Goal: Information Seeking & Learning: Learn about a topic

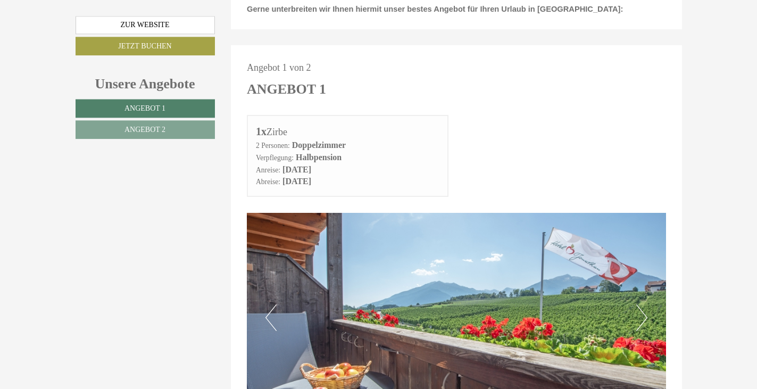
scroll to position [434, 0]
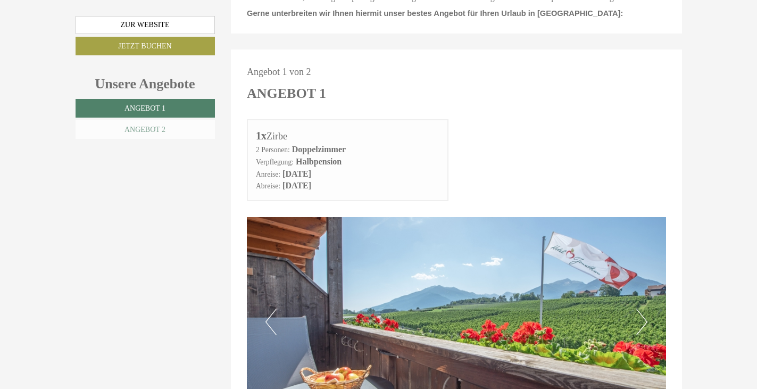
click at [139, 130] on span "Angebot 2" at bounding box center [144, 129] width 41 height 8
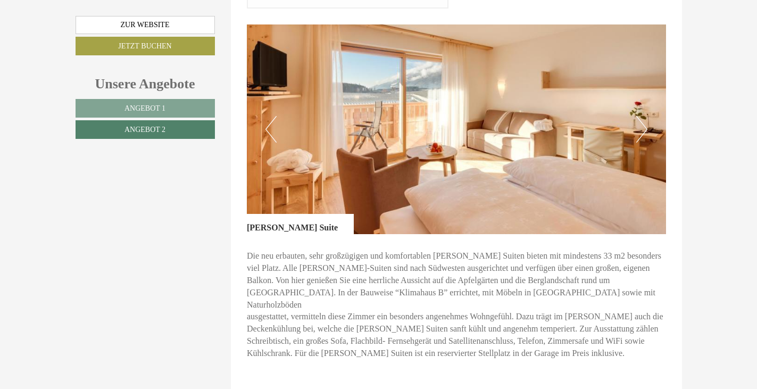
scroll to position [409, 0]
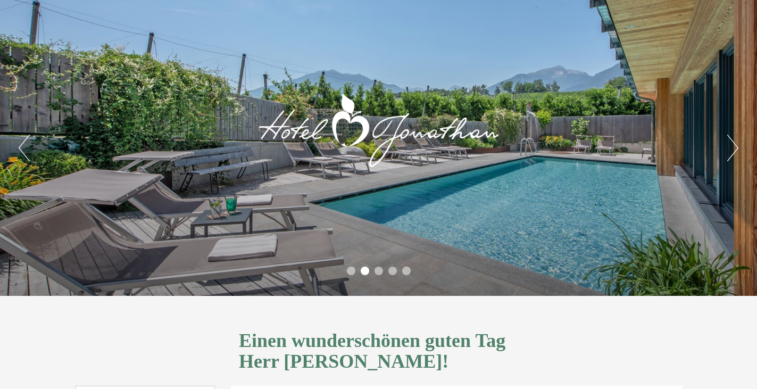
click at [20, 142] on button "Previous" at bounding box center [24, 148] width 11 height 27
click at [31, 147] on div "Previous Next 1 2 3 4 5" at bounding box center [378, 148] width 757 height 296
click at [23, 147] on button "Previous" at bounding box center [24, 148] width 11 height 27
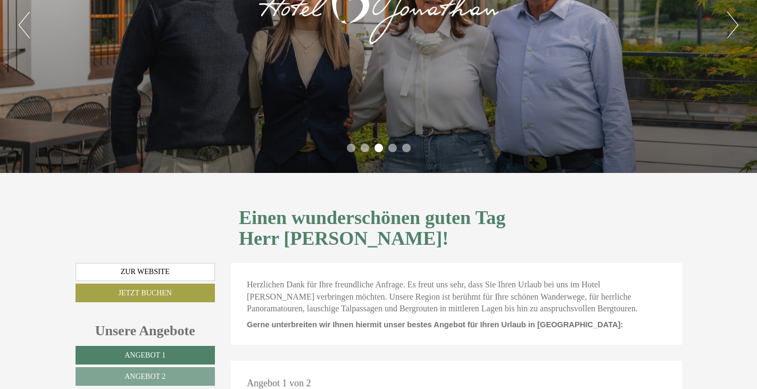
scroll to position [217, 0]
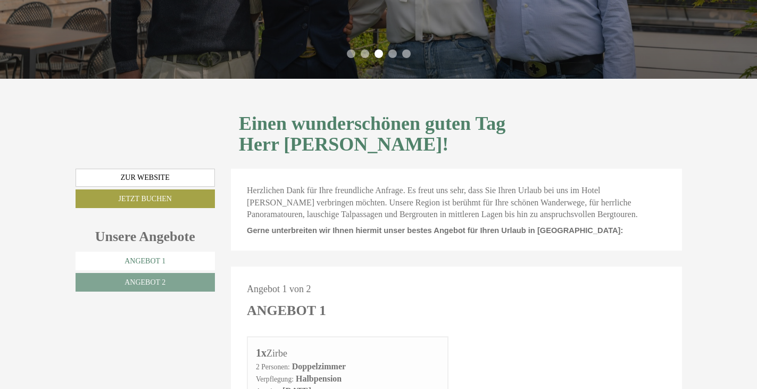
click at [137, 257] on span "Angebot 1" at bounding box center [144, 261] width 41 height 8
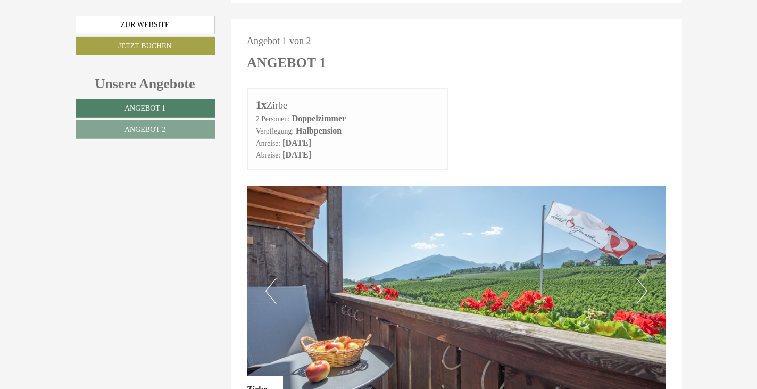
scroll to position [464, 0]
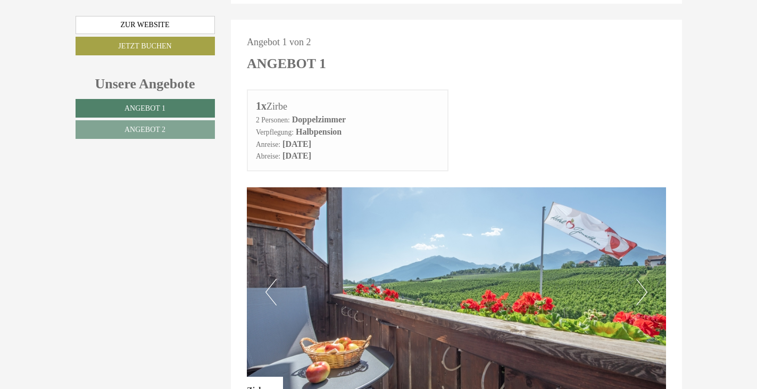
click at [265, 279] on button "Previous" at bounding box center [270, 292] width 11 height 27
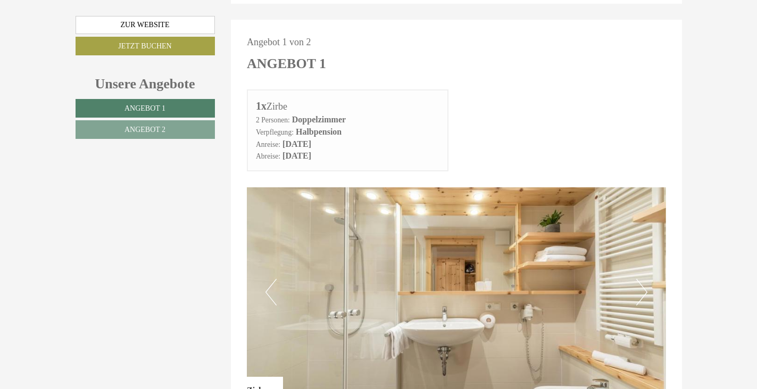
click at [267, 279] on button "Previous" at bounding box center [270, 292] width 11 height 27
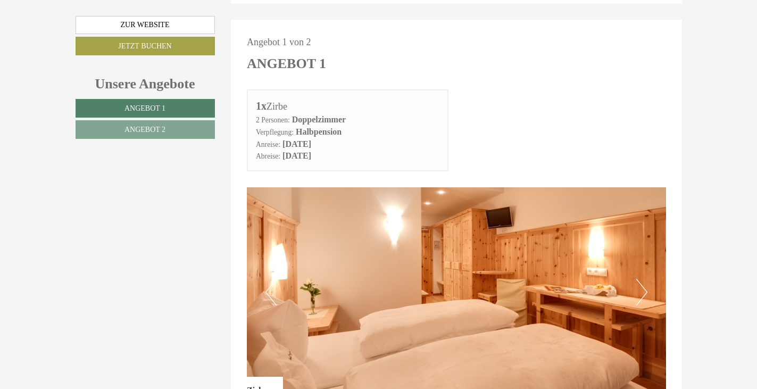
click at [267, 279] on button "Previous" at bounding box center [270, 292] width 11 height 27
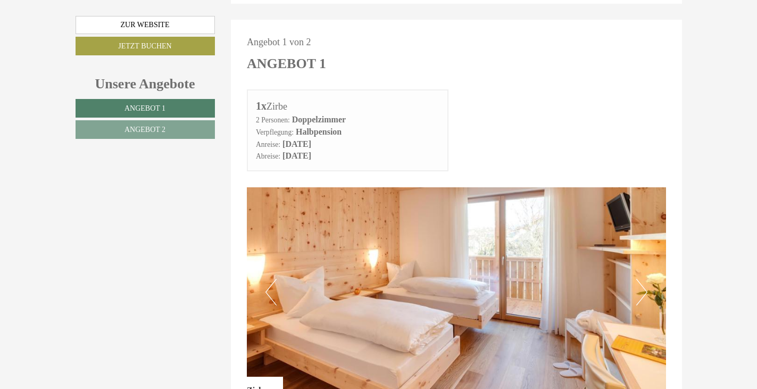
click at [266, 279] on button "Previous" at bounding box center [270, 292] width 11 height 27
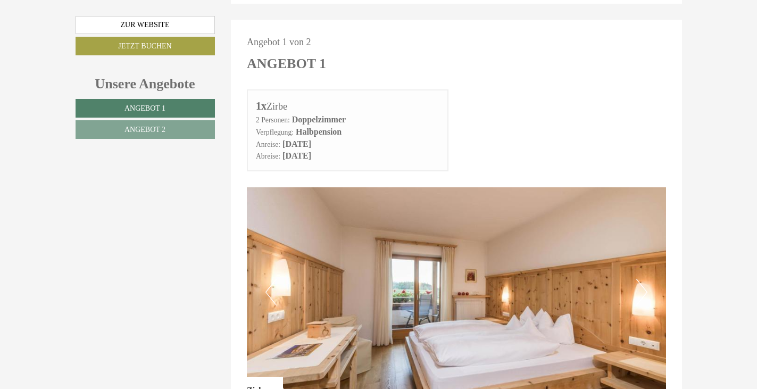
click at [266, 279] on button "Previous" at bounding box center [270, 292] width 11 height 27
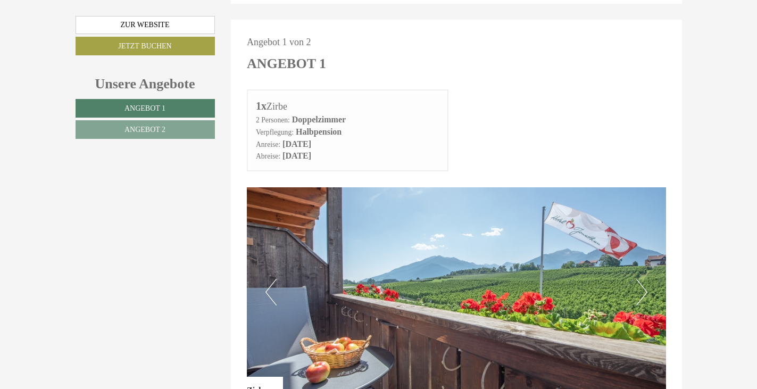
click at [267, 279] on button "Previous" at bounding box center [270, 292] width 11 height 27
